Goal: Check status: Check status

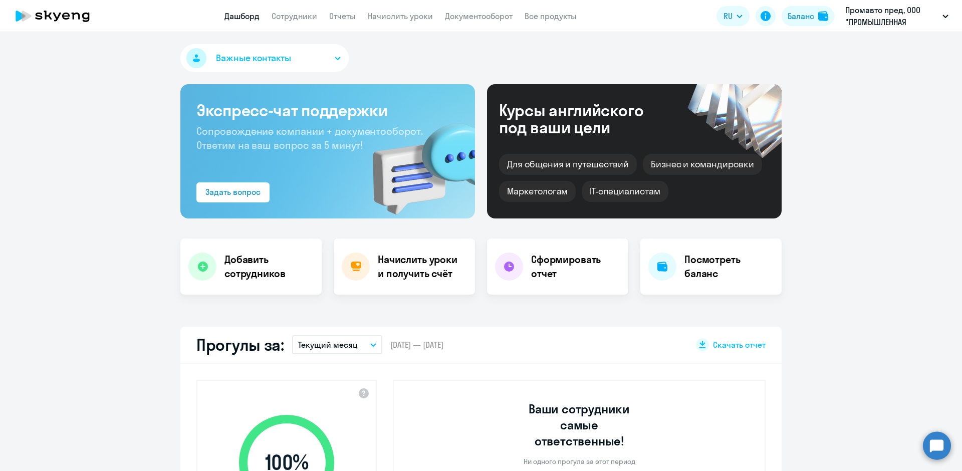
select select "30"
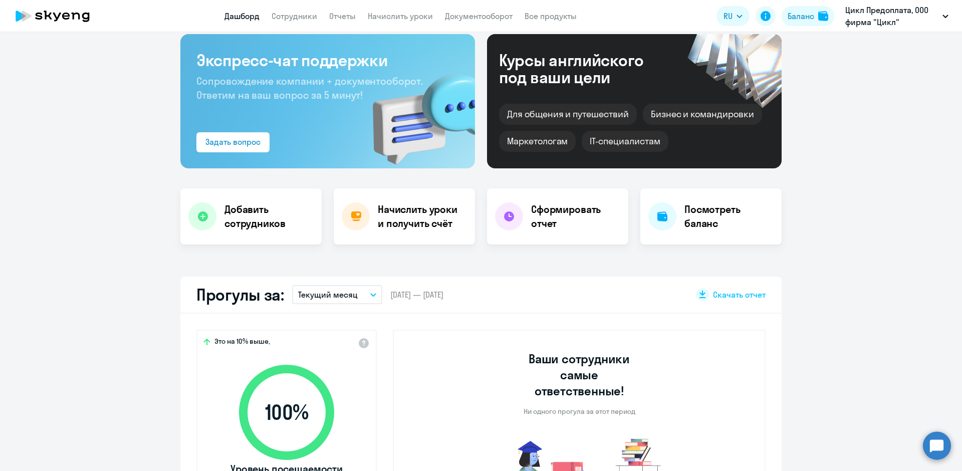
click at [362, 296] on button "Текущий месяц" at bounding box center [337, 294] width 90 height 19
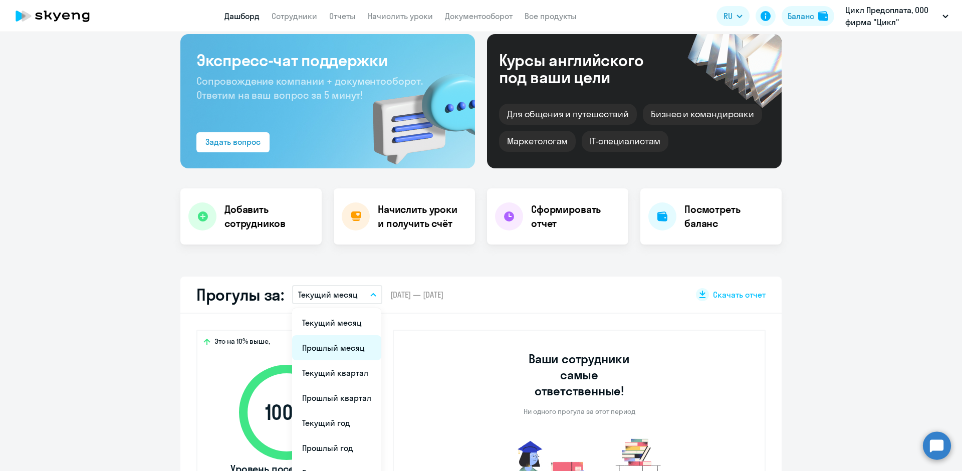
click at [332, 347] on li "Прошлый месяц" at bounding box center [336, 347] width 89 height 25
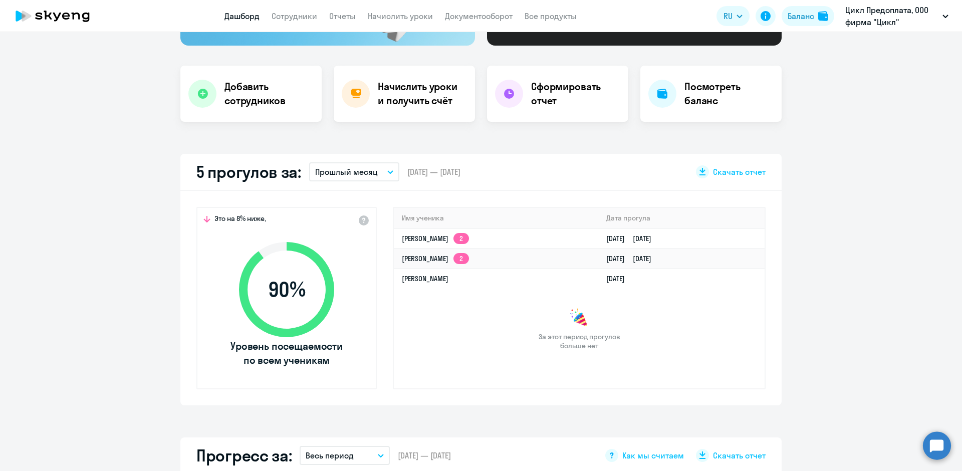
scroll to position [150, 0]
